Goal: Information Seeking & Learning: Get advice/opinions

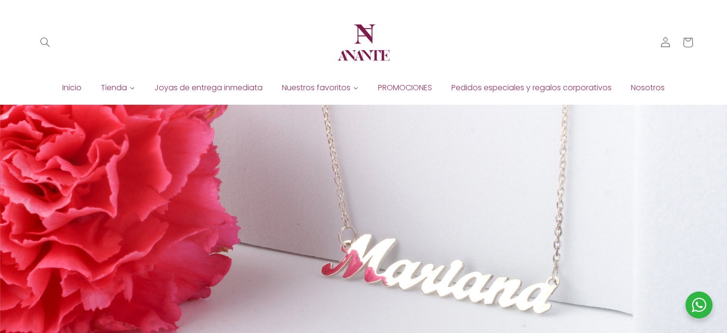
scroll to position [642, 0]
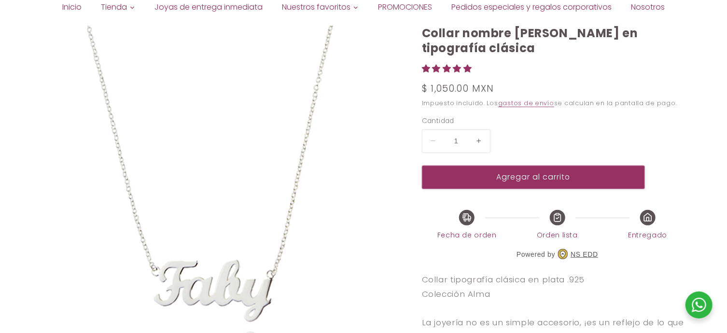
scroll to position [111, 0]
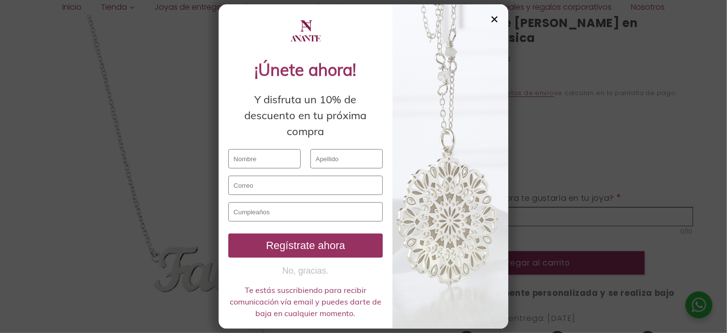
select select "{"isForProduct":true,"id":43651779035290,"title":"Plata","available":true,"pric…"
select select "{"isForProduct":false,"id":43652658462874,"title":"Plata","available":true,"pri…"
click at [497, 16] on div "✕" at bounding box center [494, 19] width 9 height 11
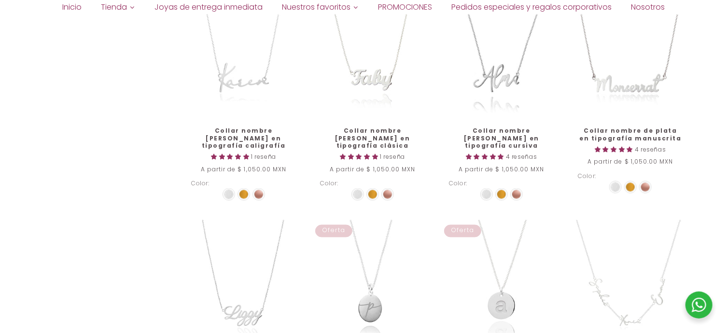
scroll to position [703, 0]
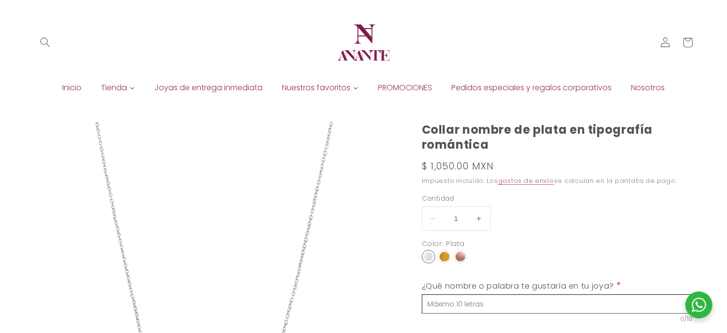
select select "{"isForProduct":true,"id":43652235198618,"title":"Plata","available":true,"pric…"
select select "{"isForProduct":false,"id":43656953200794,"title":"Plata / 1","available":true,…"
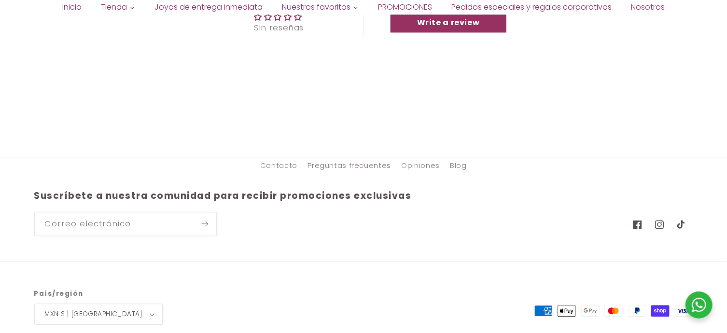
scroll to position [1305, 0]
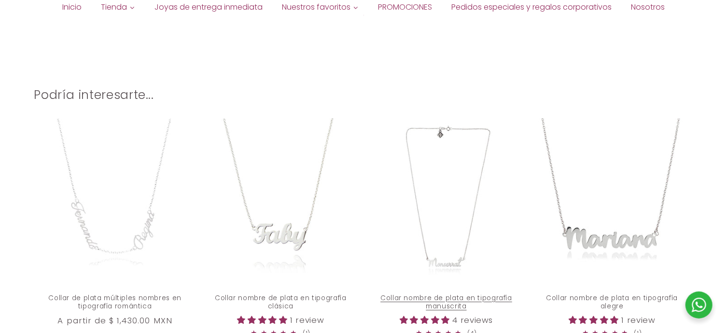
click at [415, 294] on link "Collar nombre de plata en tipografía manuscrita" at bounding box center [447, 302] width 142 height 17
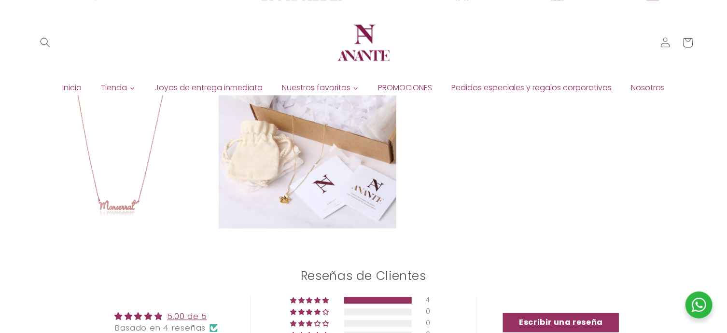
select select "{"isForProduct":true,"id":43652217700506,"title":"Plata","available":true,"pric…"
select select "{"isForProduct":false,"id":43656573911194,"title":"Plata / 1","available":true,…"
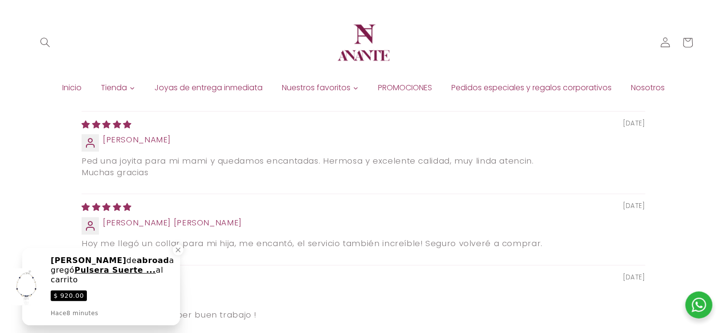
scroll to position [1352, 0]
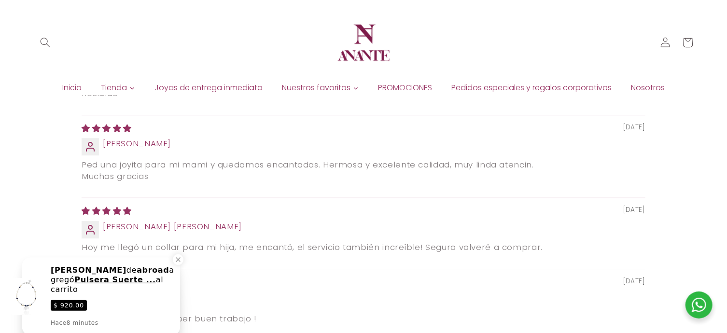
click at [172, 258] on div "Brenda de abroad agregó Pulsera Suerte ... al carrito $ 920.00 Hace 8 minutes" at bounding box center [112, 296] width 135 height 77
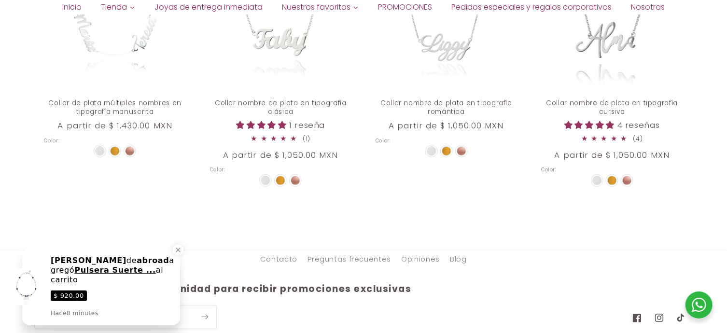
scroll to position [1932, 0]
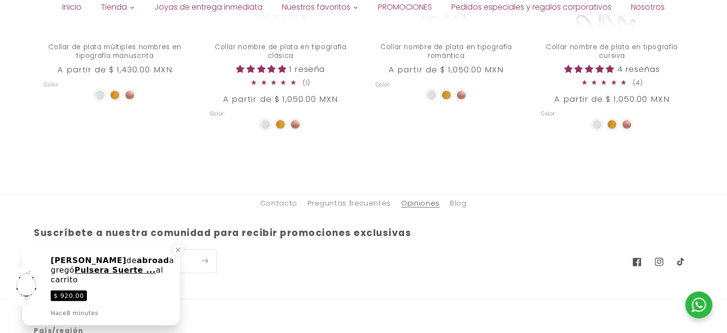
click at [416, 212] on link "Opiniones" at bounding box center [420, 203] width 39 height 17
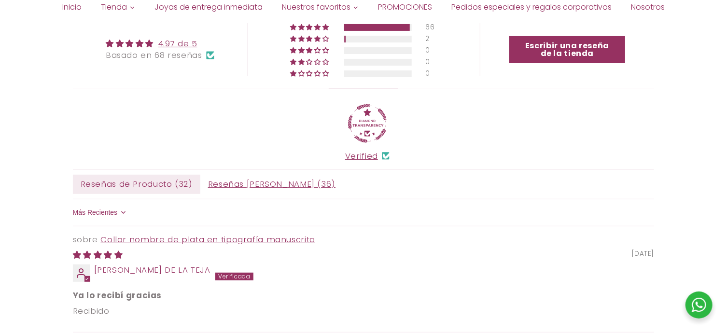
scroll to position [145, 0]
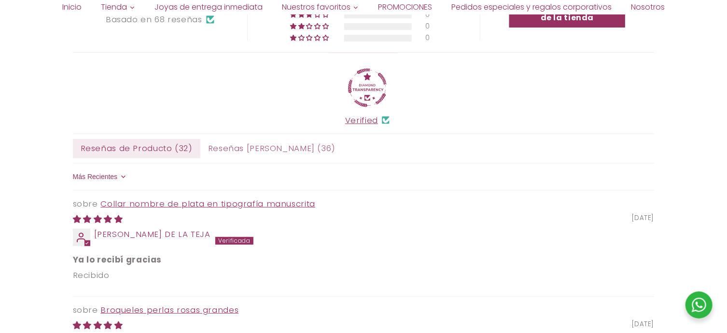
click at [255, 154] on span "Reseñas de Tienda ( 36 )" at bounding box center [271, 148] width 143 height 19
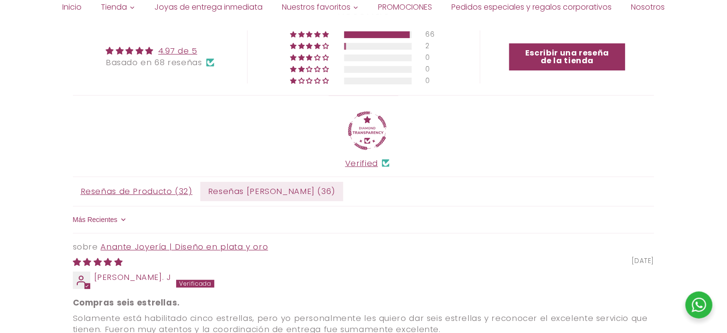
scroll to position [0, 0]
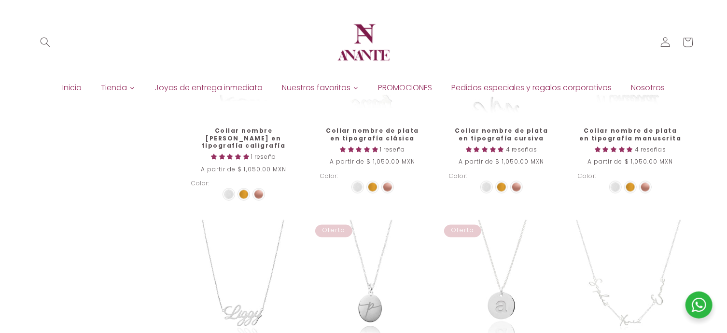
scroll to position [703, 0]
